Goal: Information Seeking & Learning: Learn about a topic

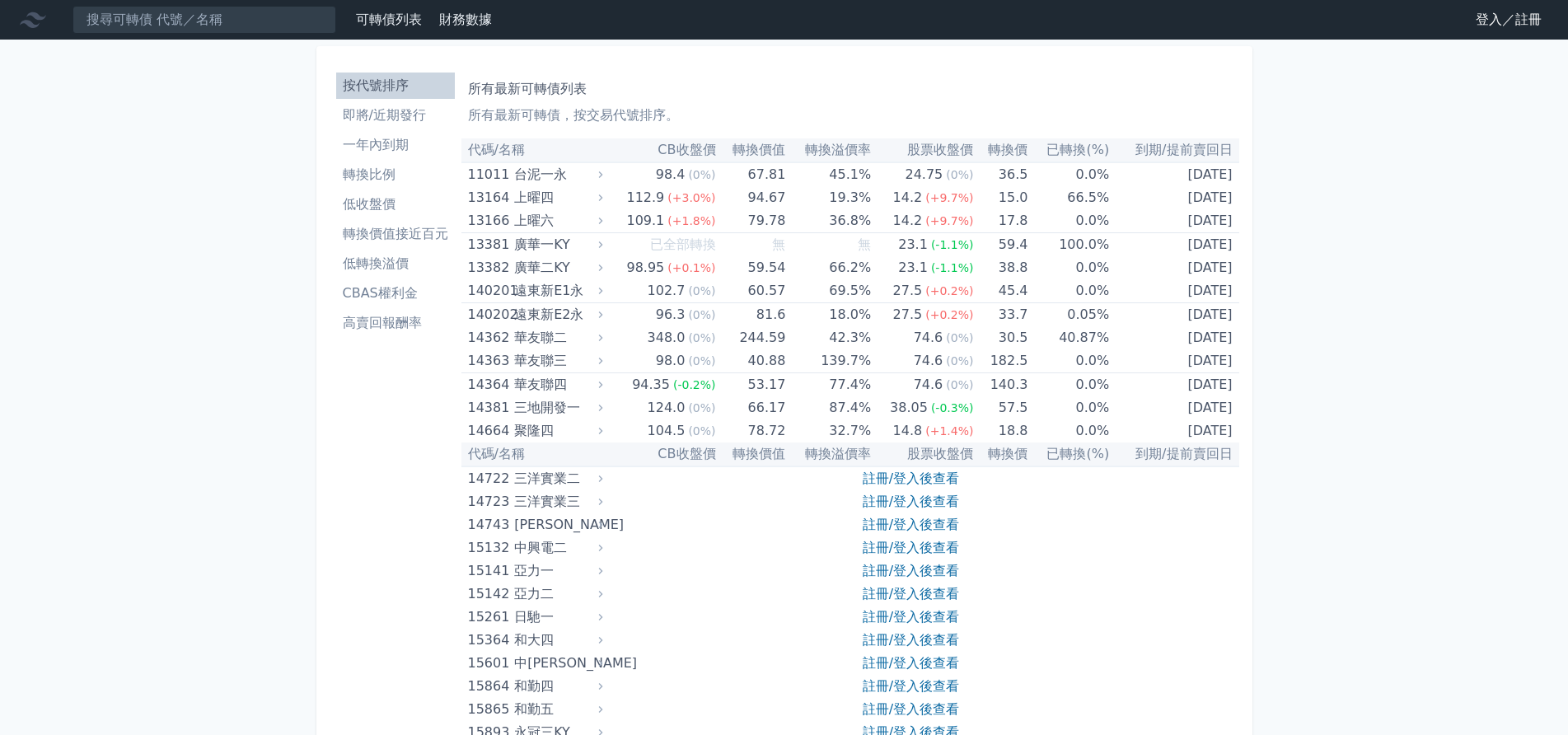
click at [373, 173] on li "轉換比例" at bounding box center [395, 174] width 118 height 20
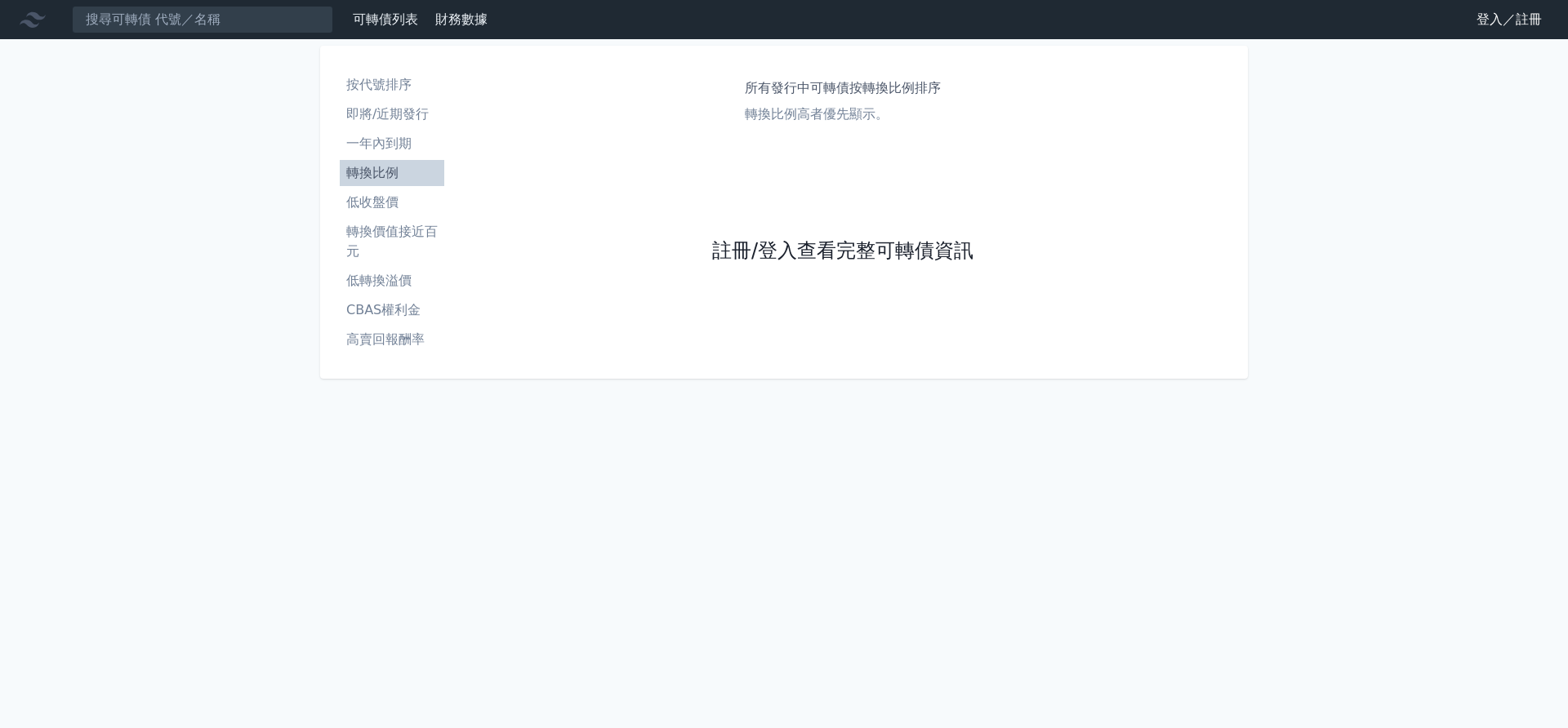
click at [797, 249] on link "註冊/登入查看完整可轉債資訊" at bounding box center [843, 251] width 262 height 26
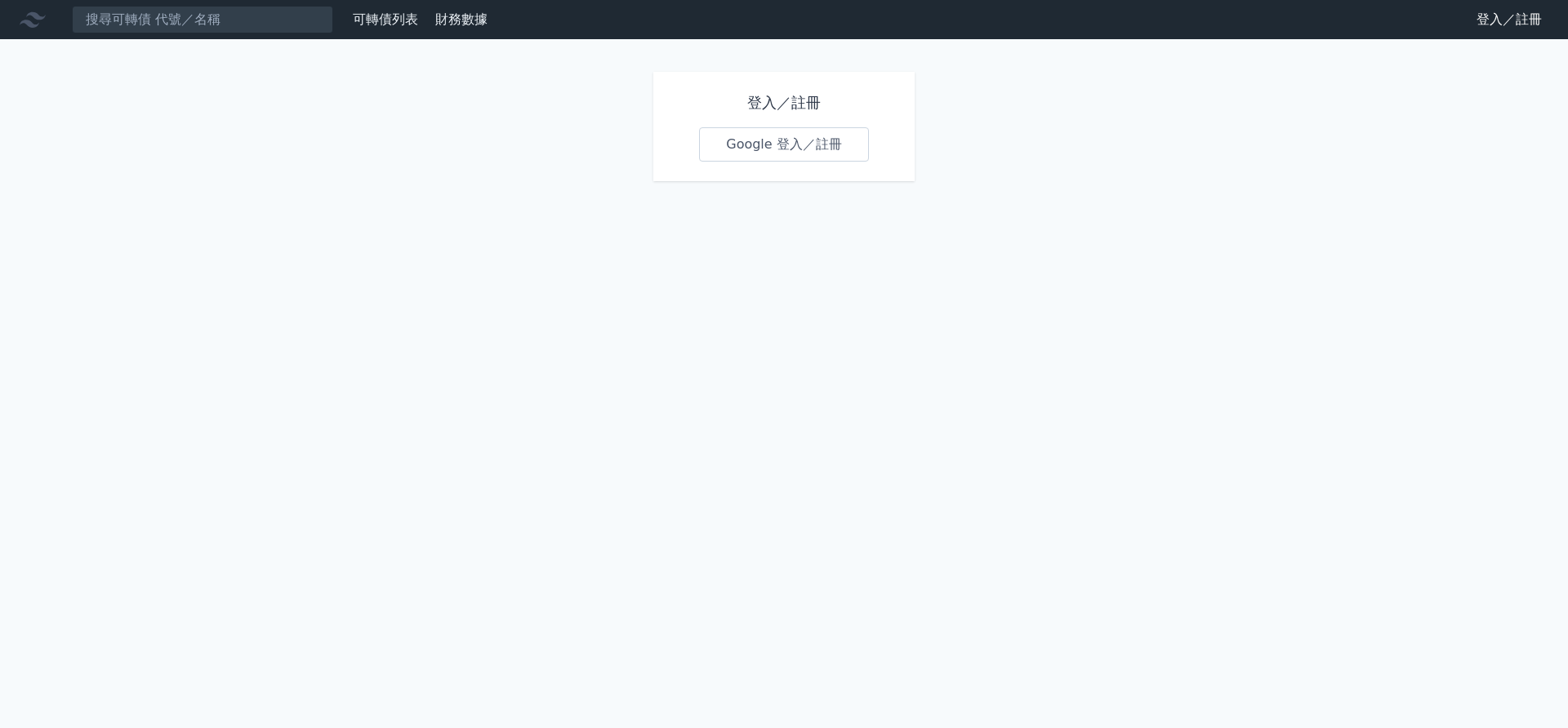
click at [780, 147] on link "Google 登入／註冊" at bounding box center [784, 144] width 170 height 34
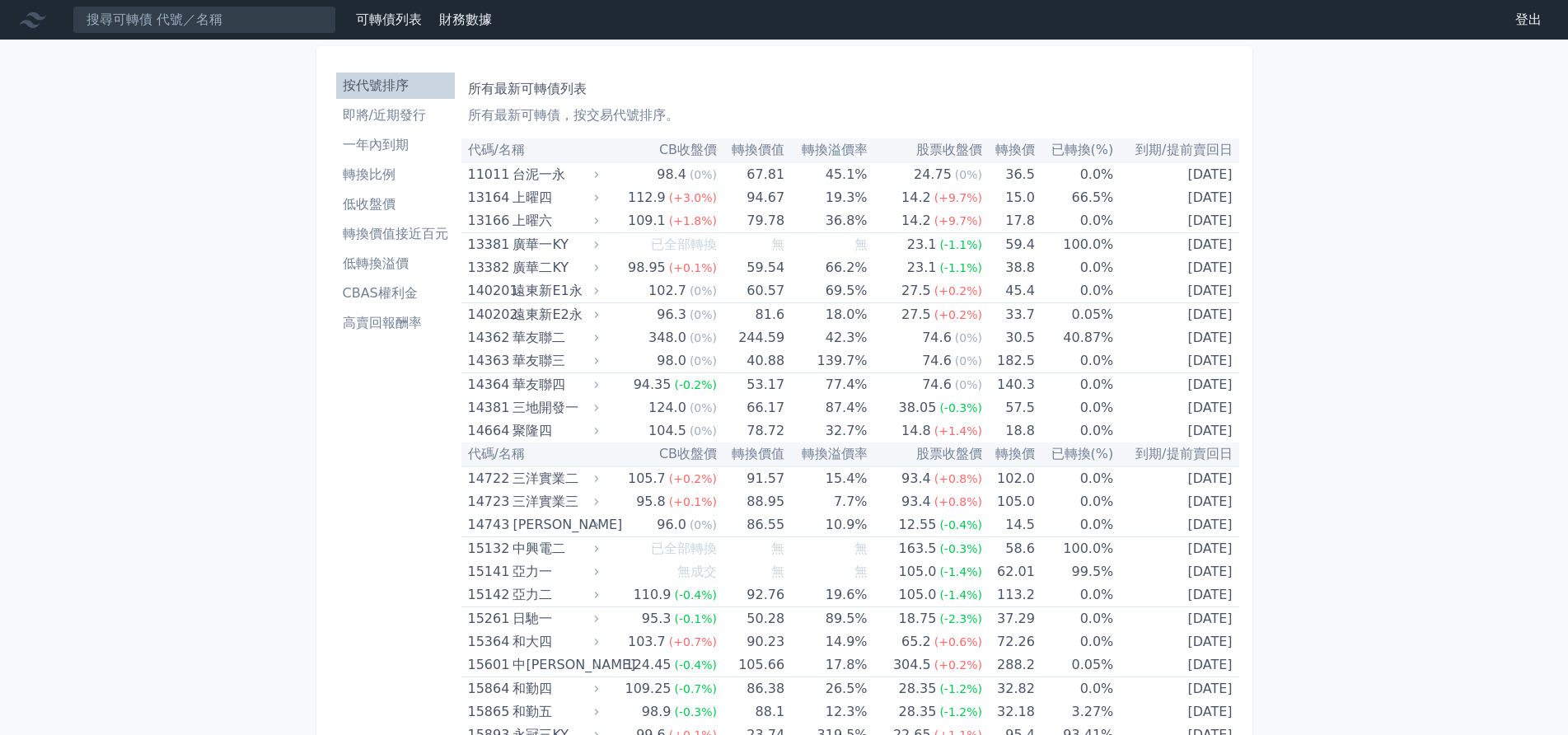
click at [377, 113] on li "即將/近期發行" at bounding box center [395, 116] width 118 height 20
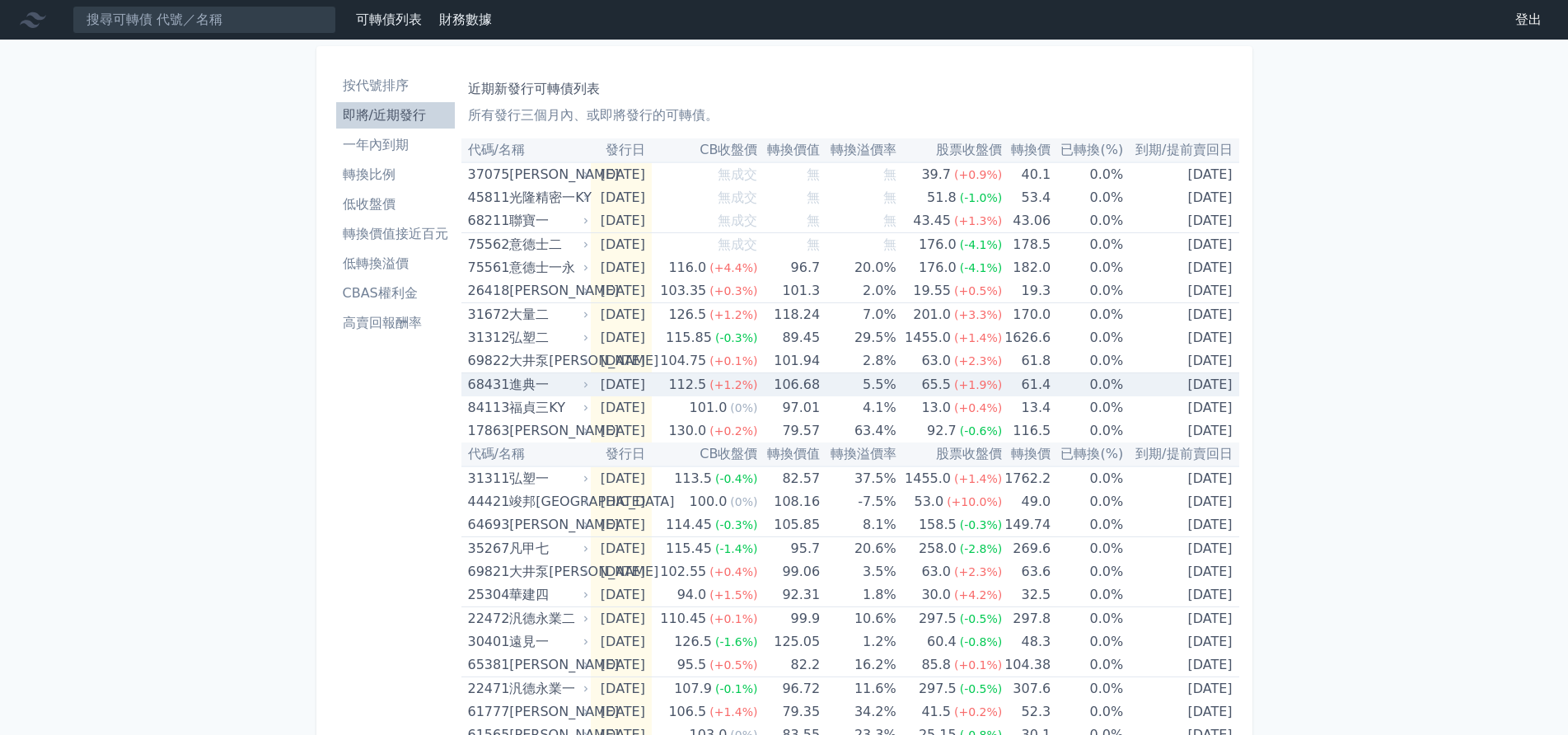
click at [631, 379] on td "[DATE]" at bounding box center [621, 385] width 61 height 24
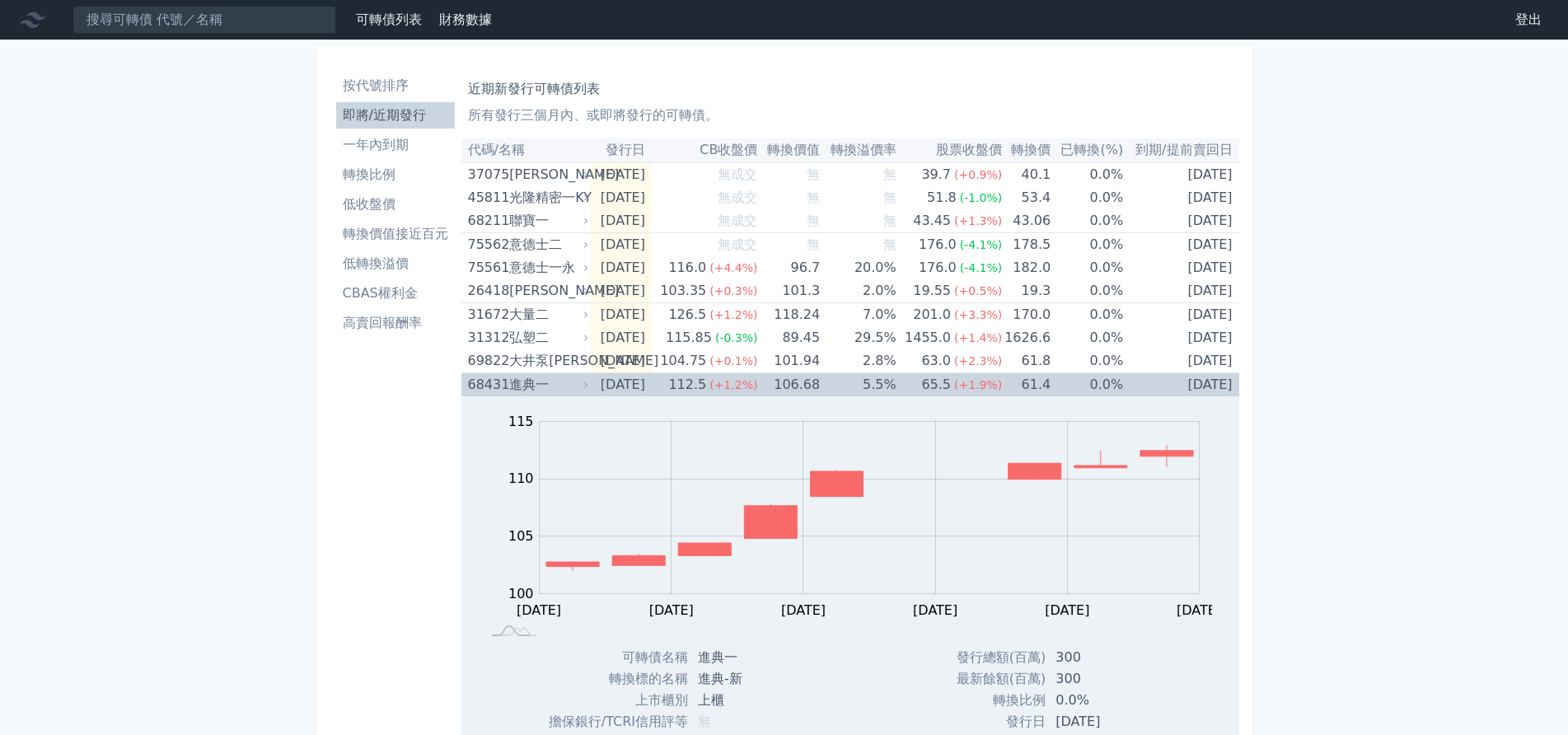
click at [644, 383] on td "[DATE]" at bounding box center [621, 385] width 61 height 24
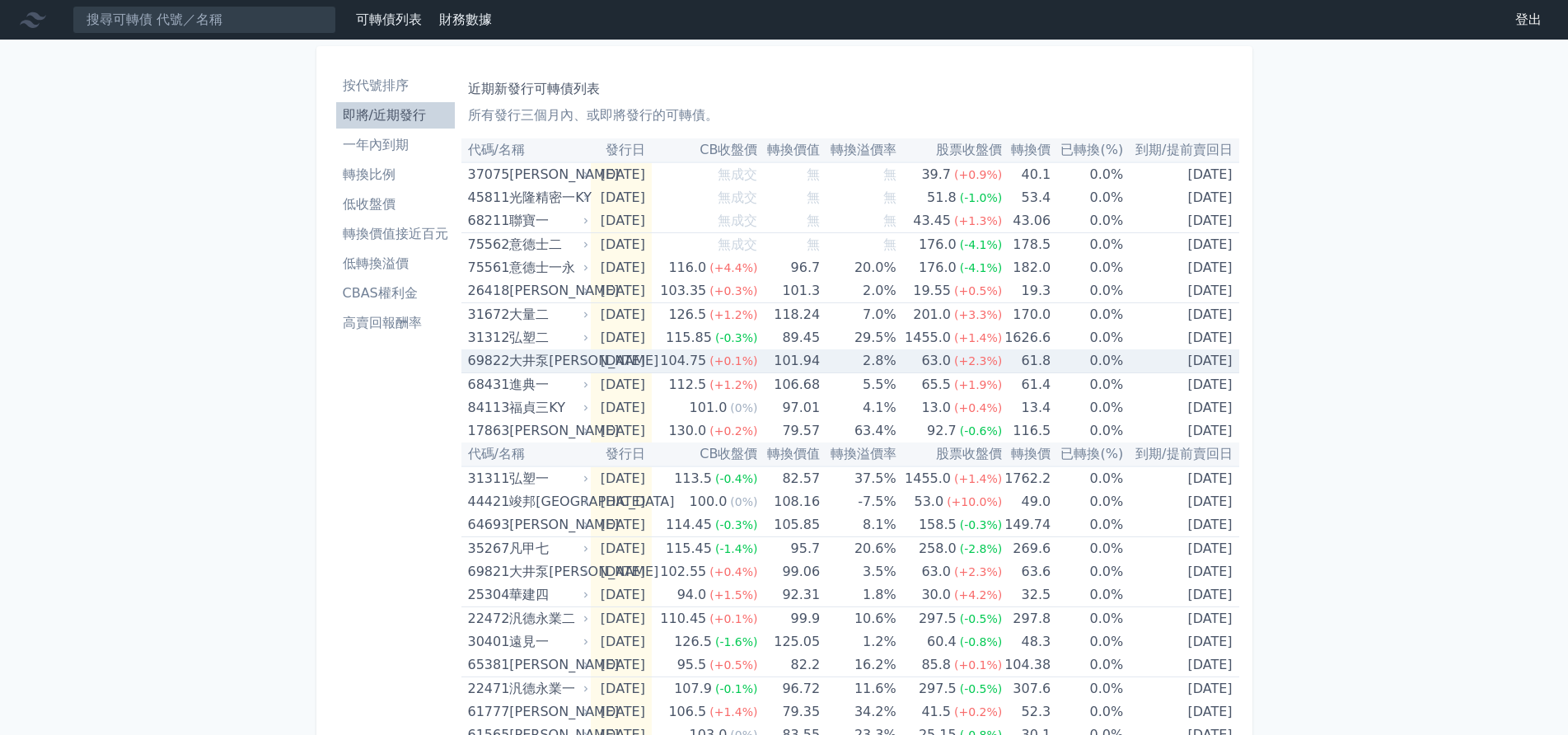
click at [526, 356] on div "大井泵[PERSON_NAME]" at bounding box center [547, 361] width 76 height 24
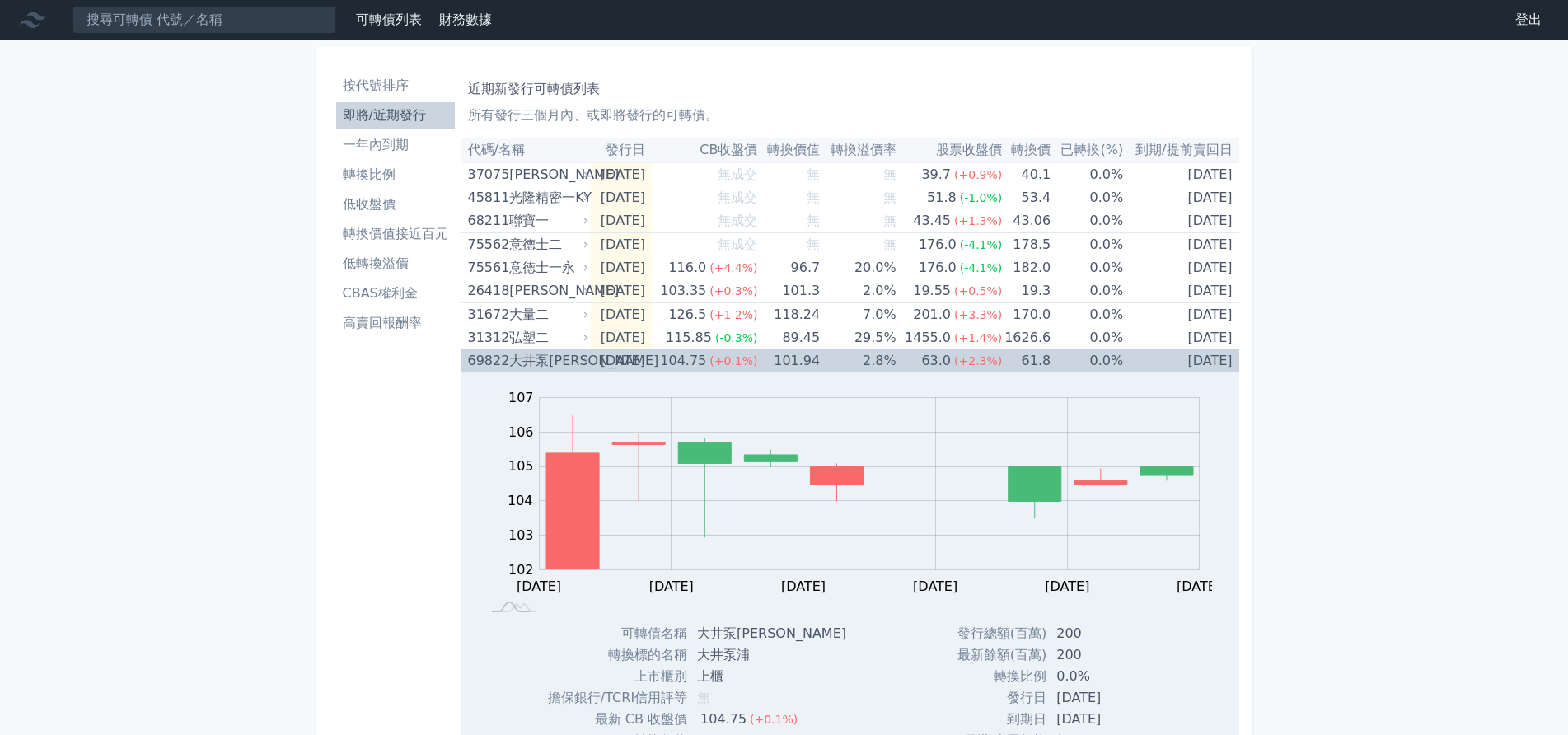
click at [526, 356] on div "大井泵[PERSON_NAME]" at bounding box center [547, 361] width 76 height 24
